Goal: Transaction & Acquisition: Register for event/course

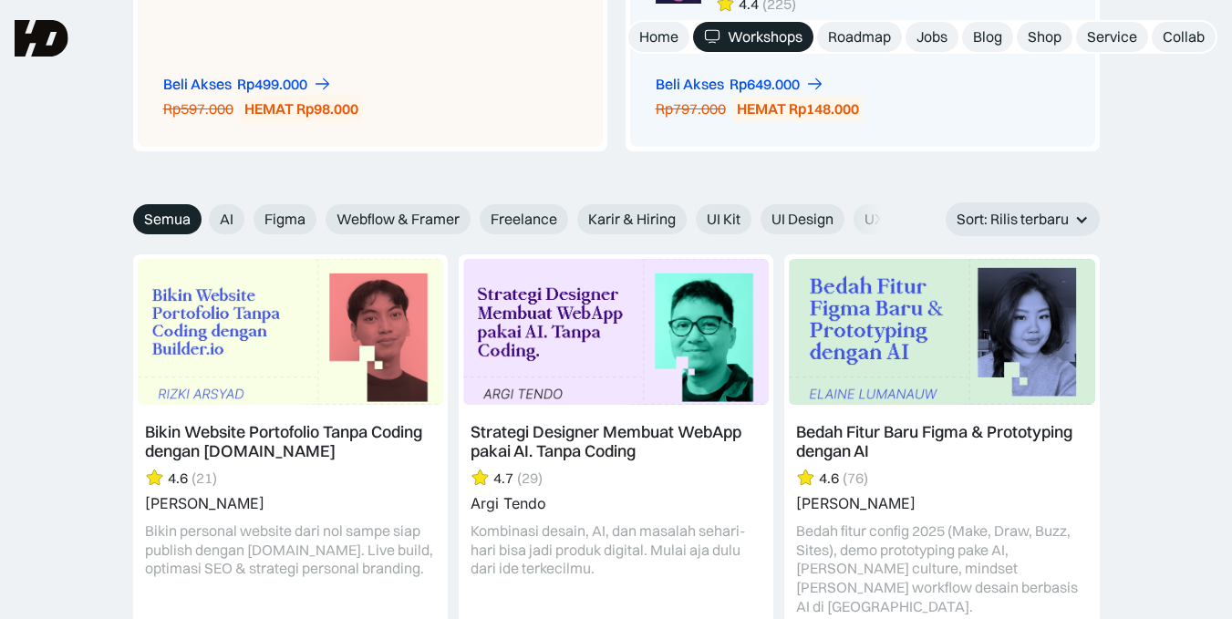
scroll to position [1901, 0]
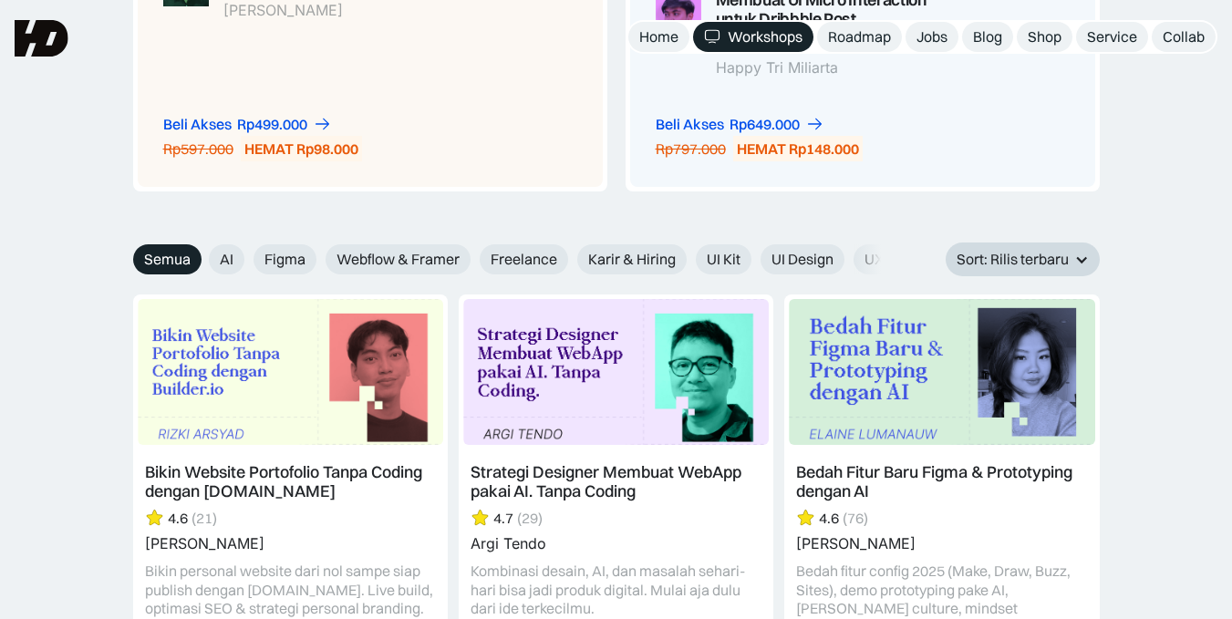
click at [957, 257] on div "Sort: Rilis terbaru" at bounding box center [1012, 259] width 112 height 19
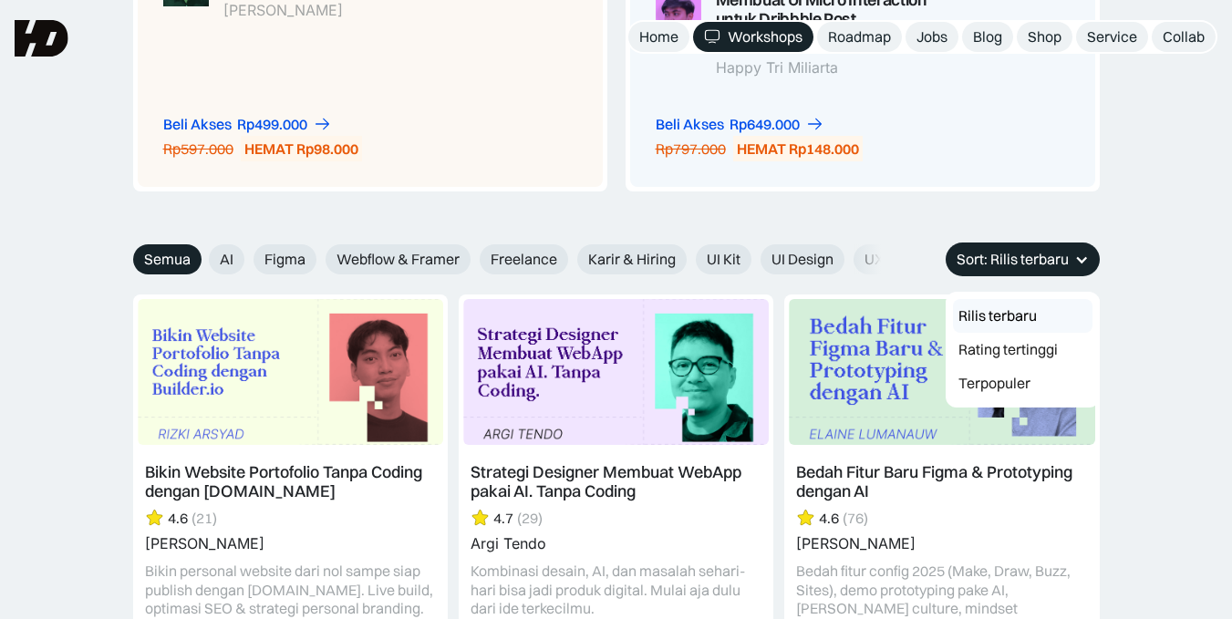
click at [957, 257] on div "Sort: Rilis terbaru" at bounding box center [1012, 259] width 112 height 19
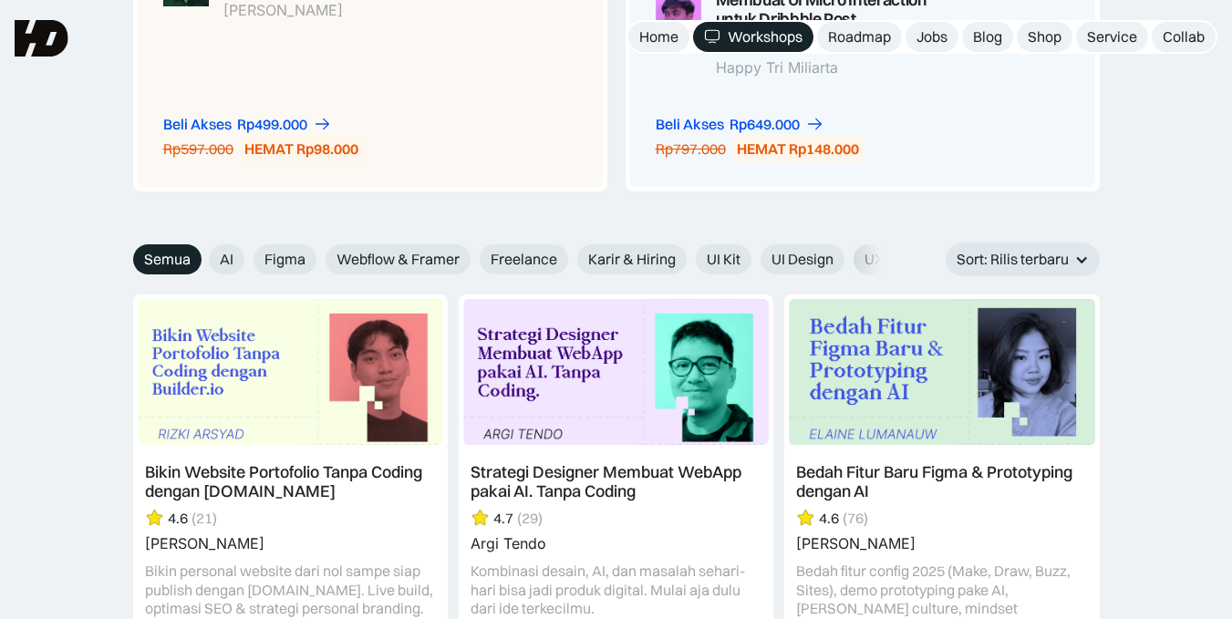
click at [883, 259] on span "UX Design" at bounding box center [897, 259] width 67 height 19
click at [847, 259] on input "UX Design" at bounding box center [841, 253] width 12 height 12
radio input "true"
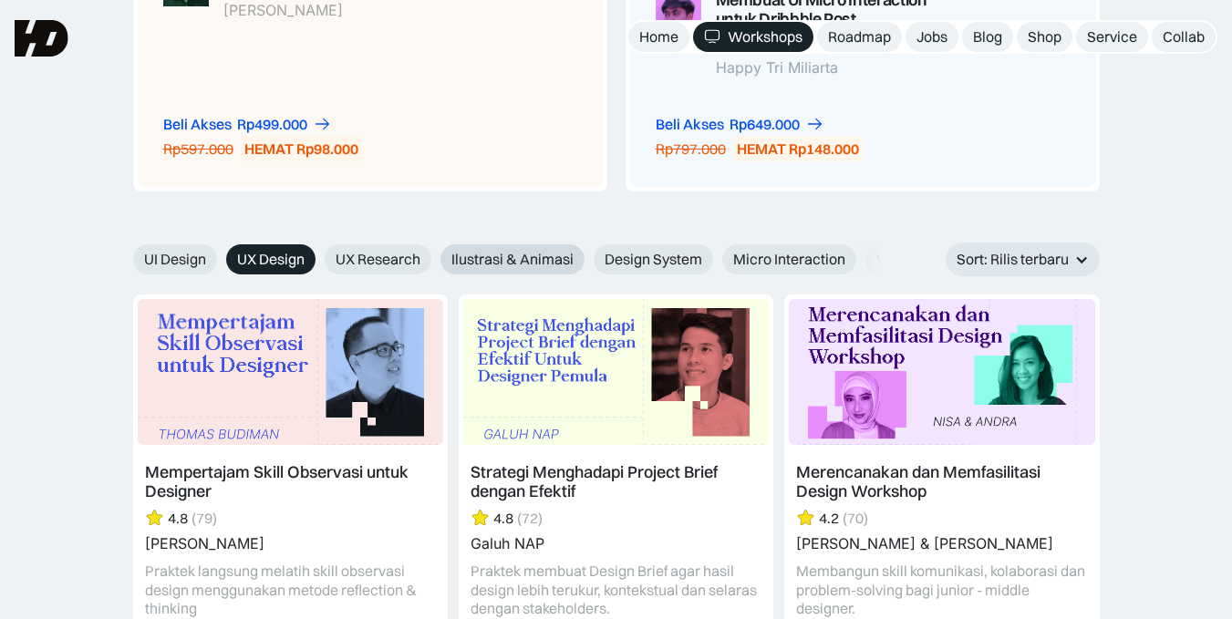
scroll to position [0, 703]
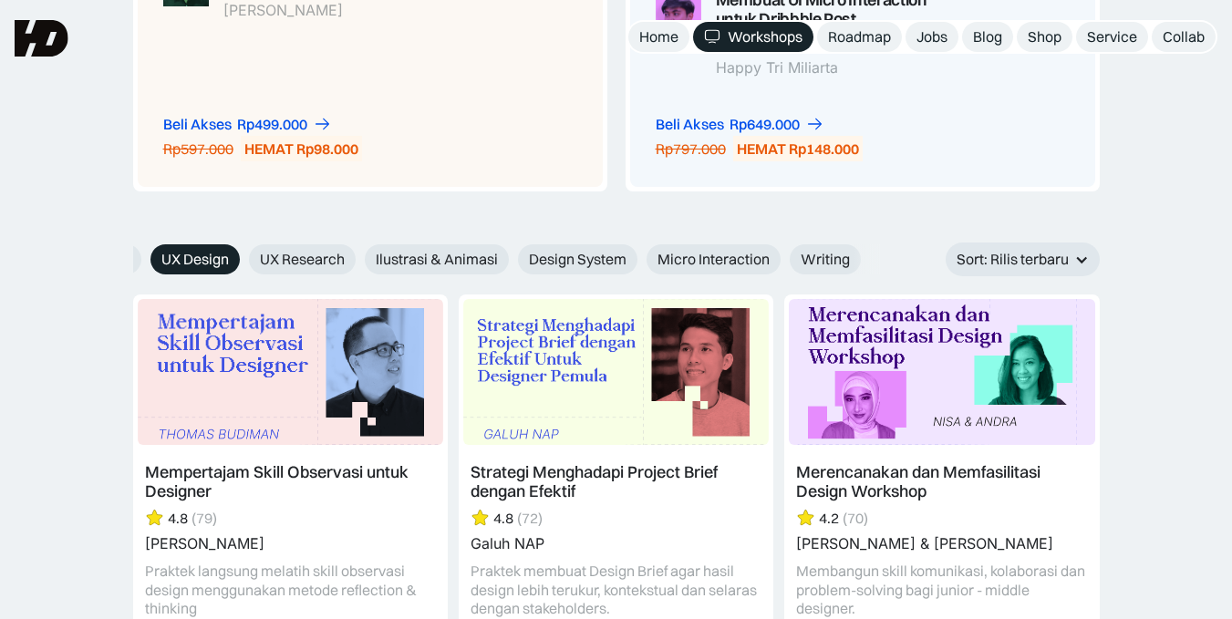
drag, startPoint x: 883, startPoint y: 259, endPoint x: 392, endPoint y: 283, distance: 491.1
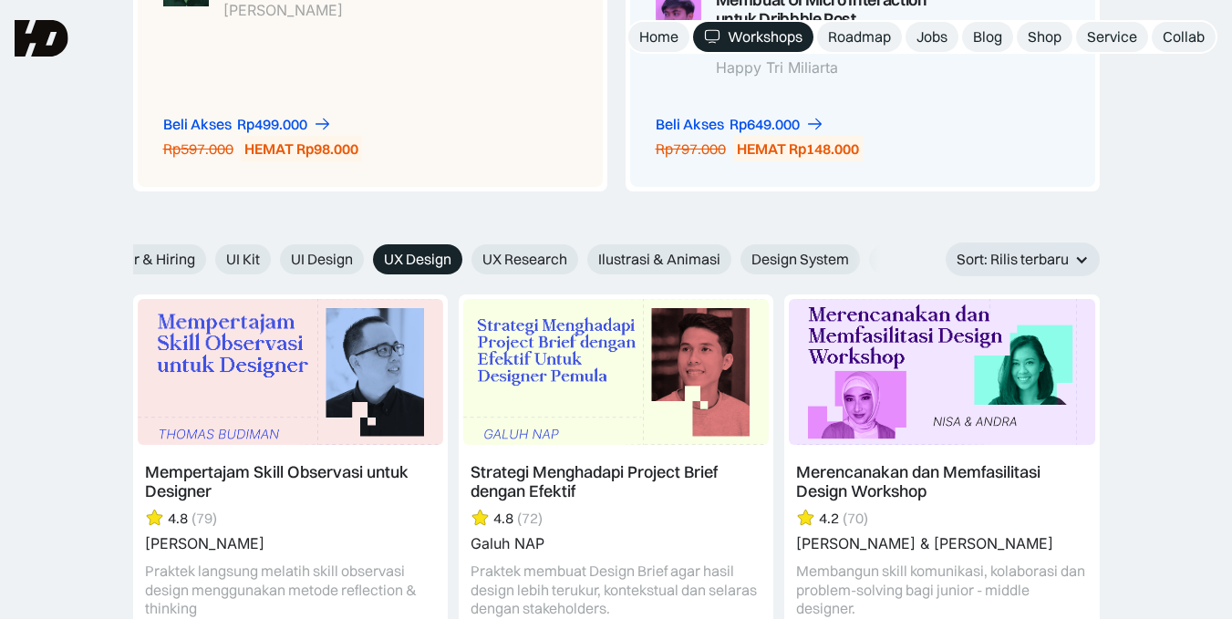
drag, startPoint x: 480, startPoint y: 262, endPoint x: 893, endPoint y: 241, distance: 412.6
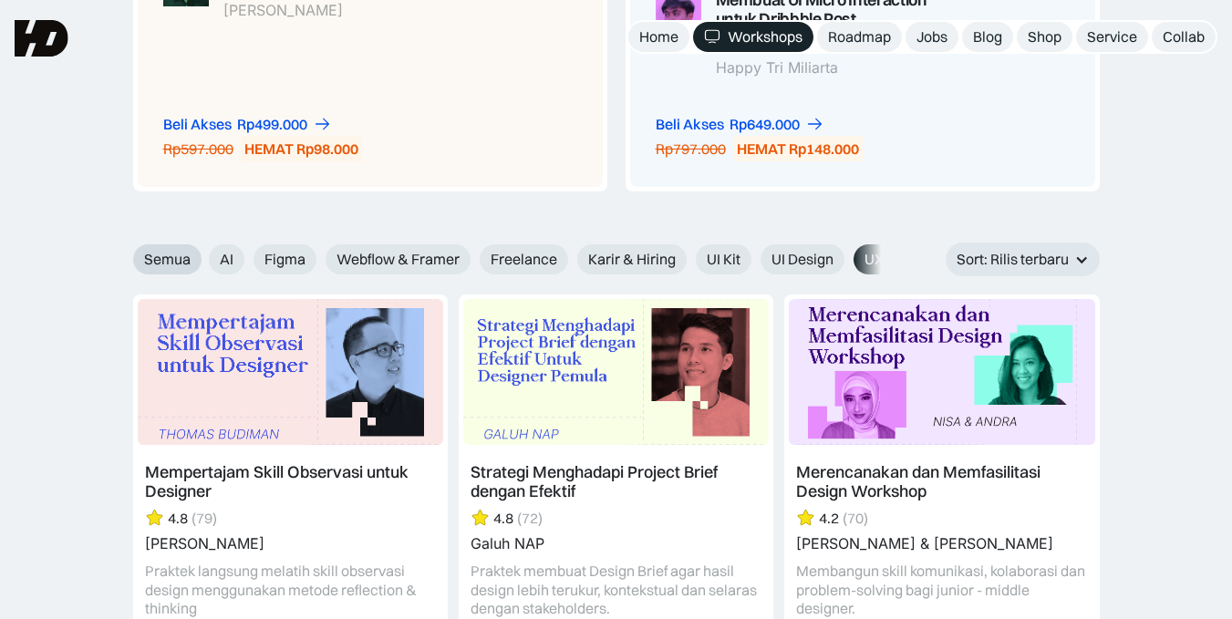
click at [158, 258] on span "Semua" at bounding box center [167, 259] width 46 height 19
click at [127, 258] on input "Semua" at bounding box center [121, 253] width 12 height 12
radio input "true"
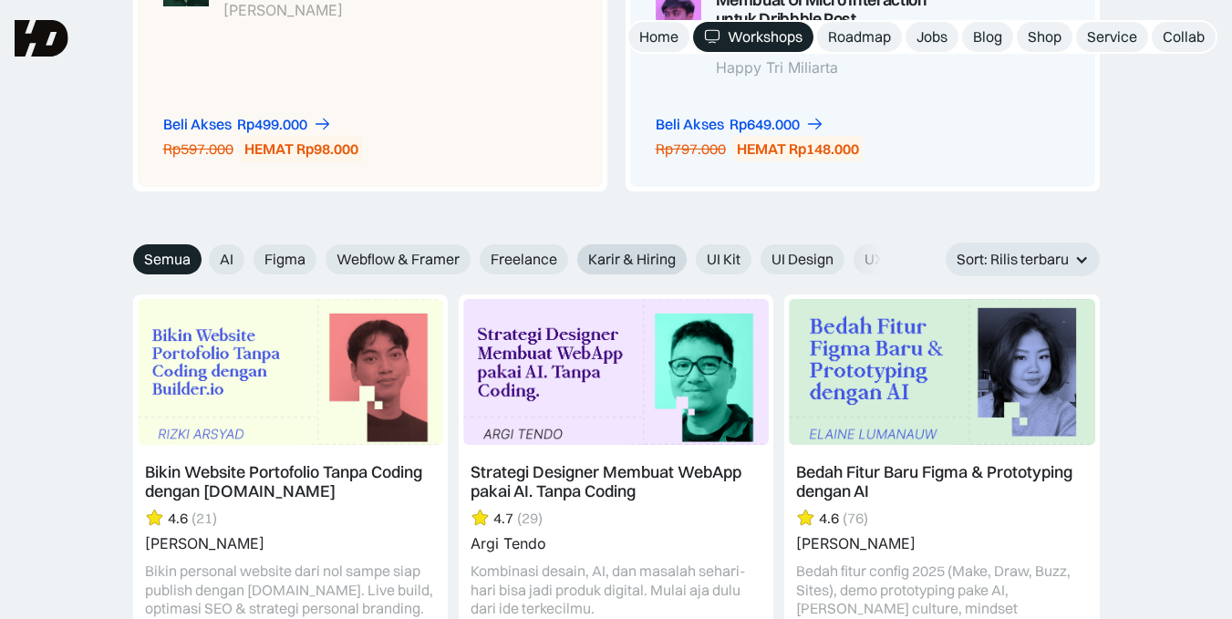
click at [619, 249] on label "Karir & Hiring" at bounding box center [631, 259] width 109 height 30
click at [571, 249] on input "Karir & Hiring" at bounding box center [565, 253] width 12 height 12
radio input "true"
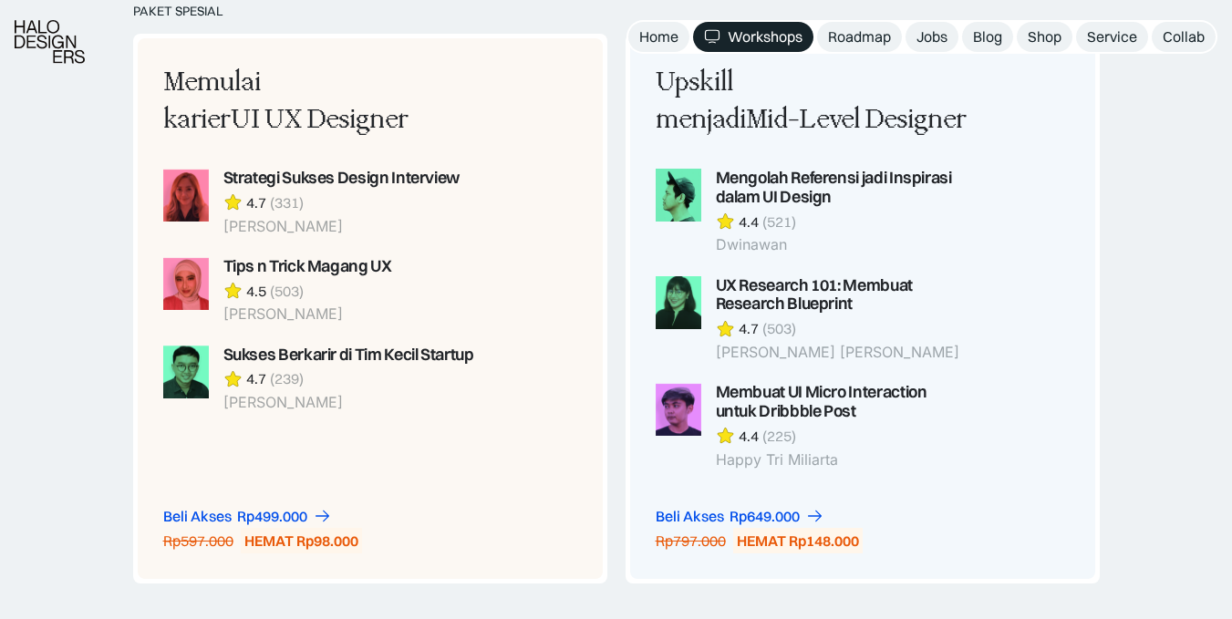
scroll to position [1461, 0]
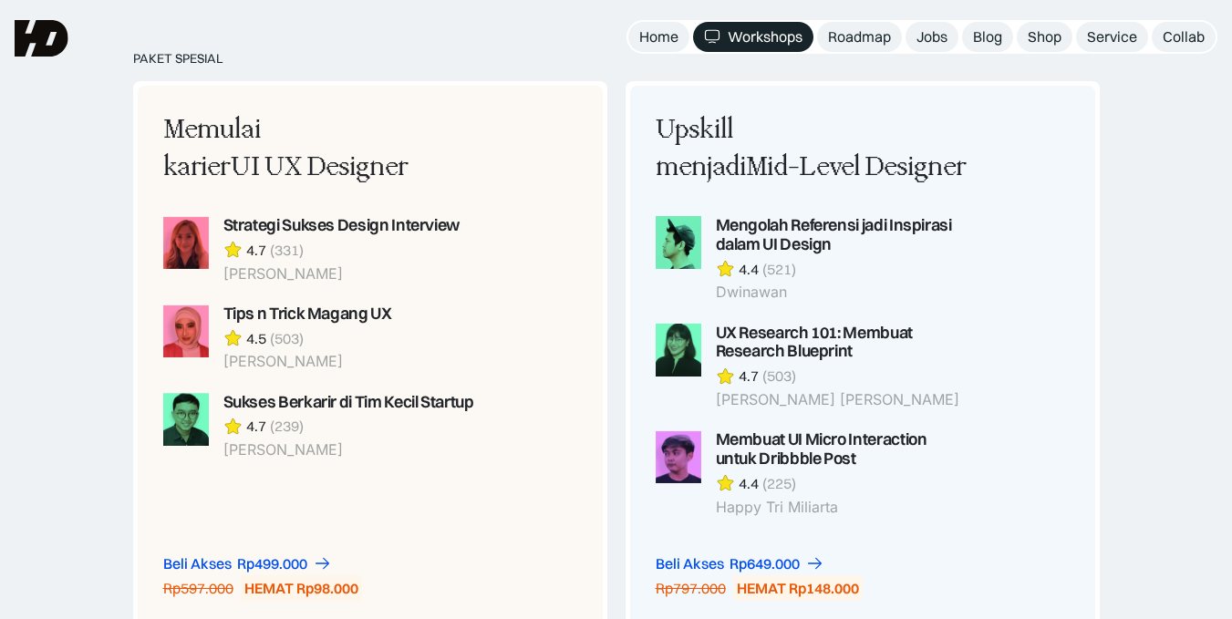
click at [1219, 294] on div "PAKET SPESIAL Memulai karier UI UX Designer Strategi Sukses Design Interview 4.…" at bounding box center [616, 366] width 1232 height 631
click at [1219, 295] on div "PAKET SPESIAL Memulai karier UI UX Designer Strategi Sukses Design Interview 4.…" at bounding box center [616, 366] width 1232 height 631
drag, startPoint x: 1219, startPoint y: 297, endPoint x: 1215, endPoint y: 309, distance: 12.4
click at [1216, 305] on div "PAKET SPESIAL Memulai karier UI UX Designer Strategi Sukses Design Interview 4.…" at bounding box center [616, 366] width 1232 height 631
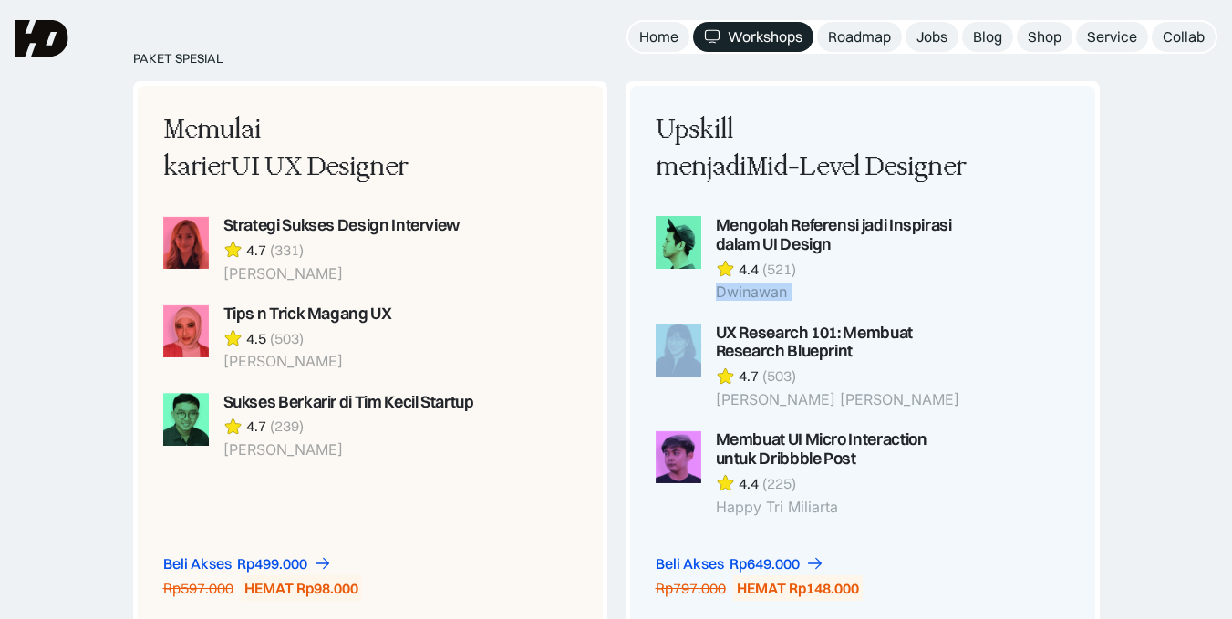
click at [1215, 309] on div "PAKET SPESIAL Memulai karier UI UX Designer Strategi Sukses Design Interview 4.…" at bounding box center [616, 366] width 1232 height 631
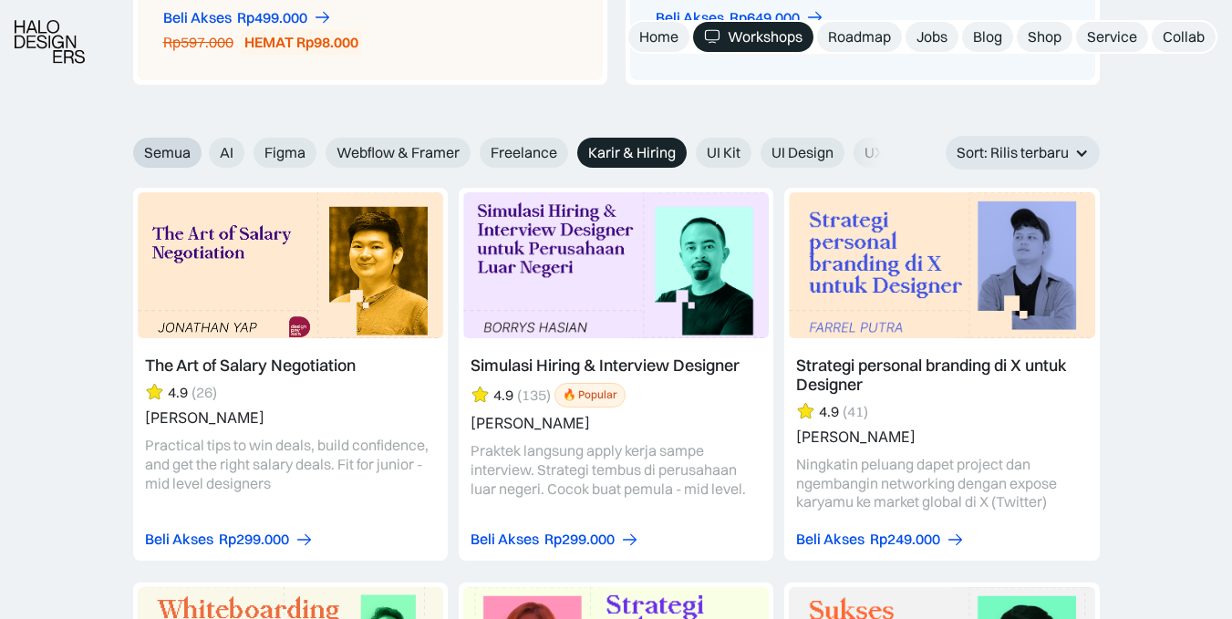
scroll to position [0, 4]
click at [170, 151] on span "Semua" at bounding box center [163, 152] width 46 height 19
click at [123, 151] on input "Semua" at bounding box center [117, 146] width 12 height 12
radio input "true"
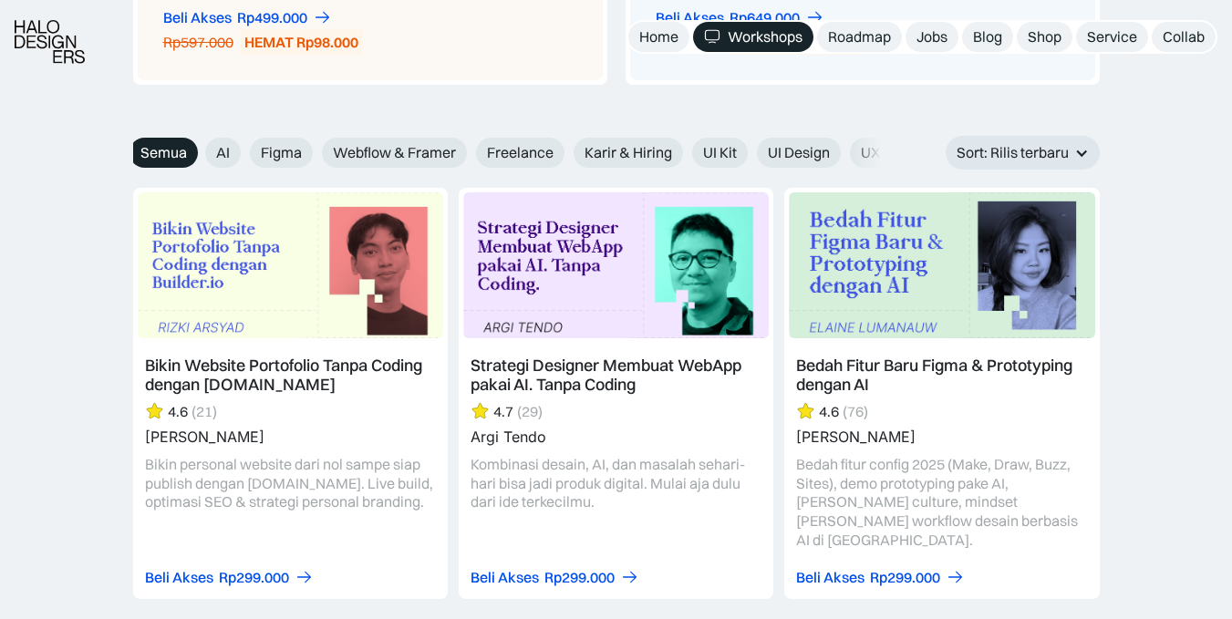
scroll to position [0, 0]
click at [210, 382] on link at bounding box center [290, 393] width 315 height 410
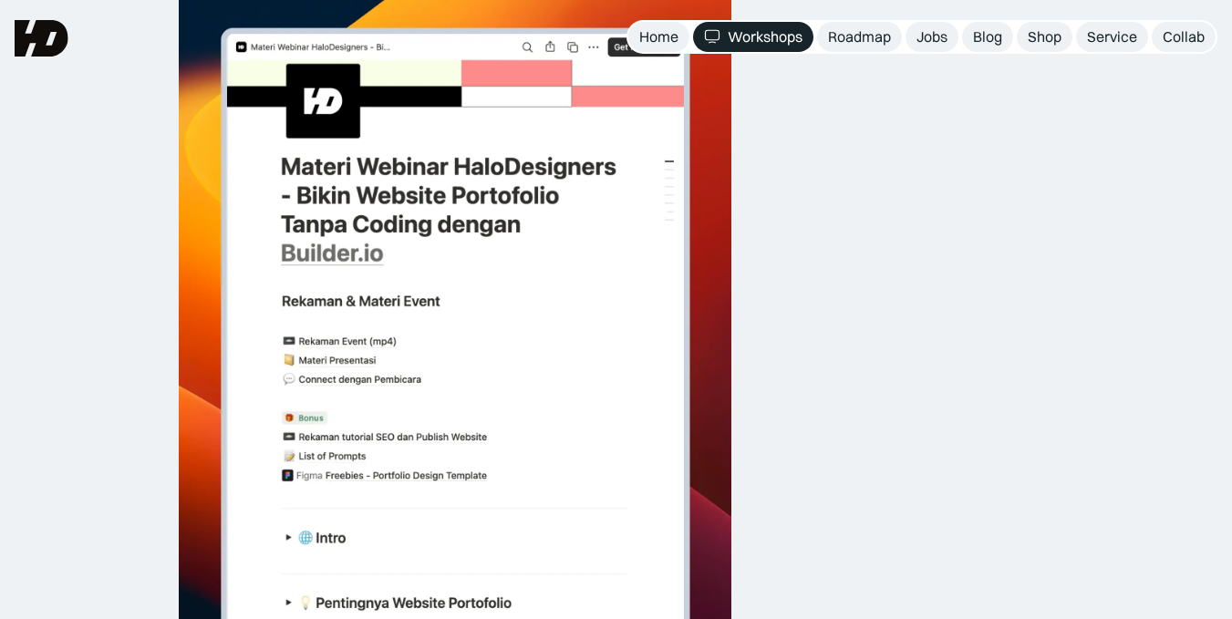
scroll to position [3642, 0]
